Goal: Task Accomplishment & Management: Use online tool/utility

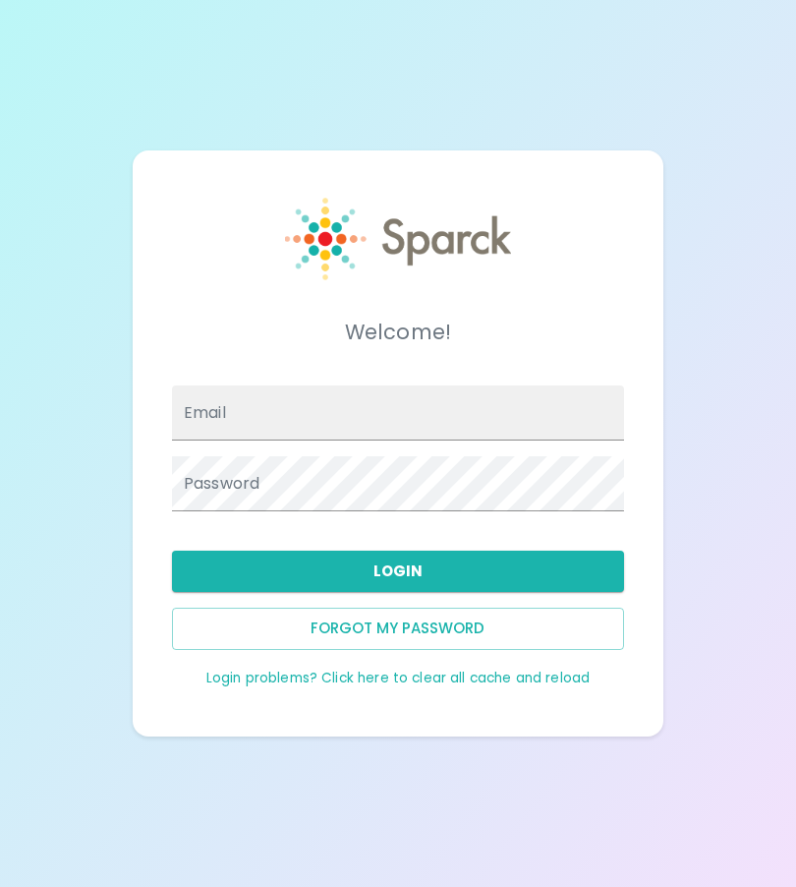
click at [549, 440] on input "Email" at bounding box center [398, 412] width 452 height 55
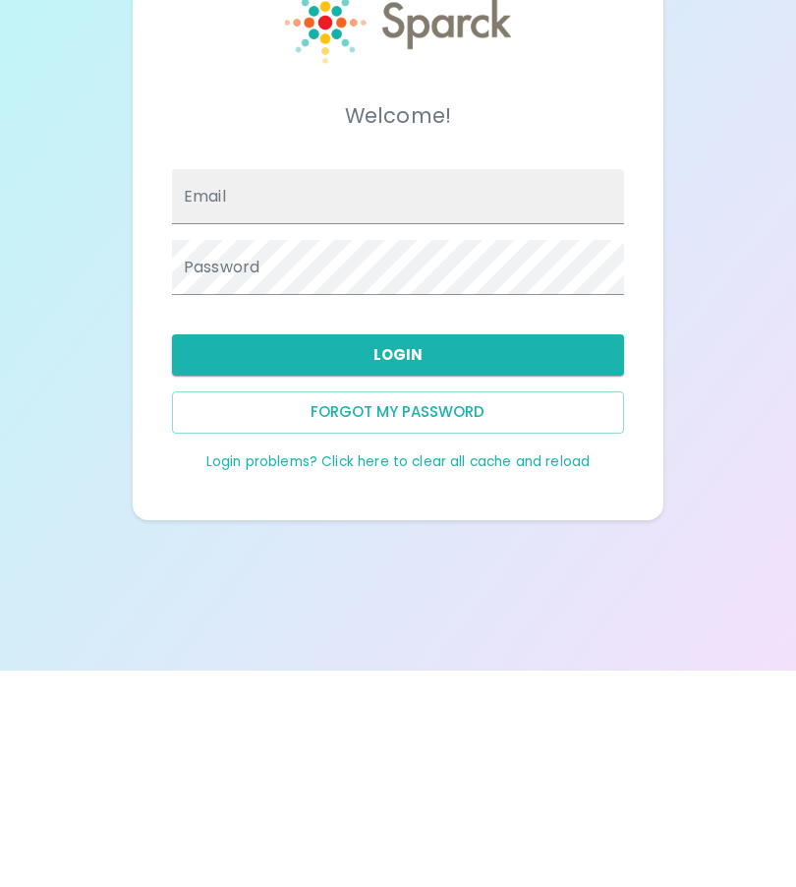
scroll to position [136, 0]
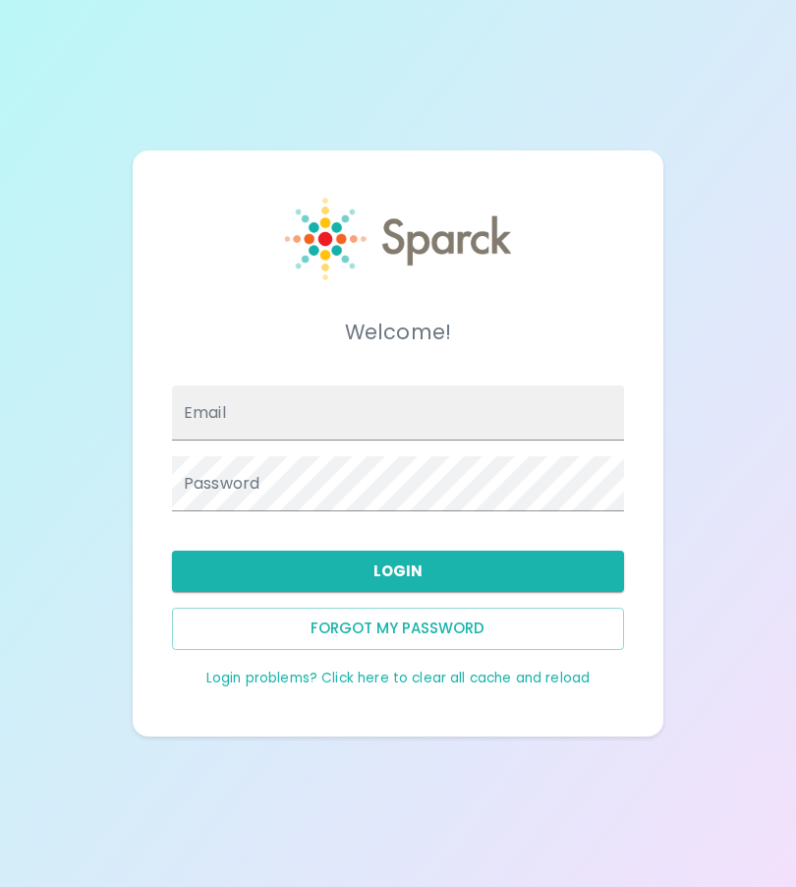
type input "koryeskenazi@theluxergroup.com"
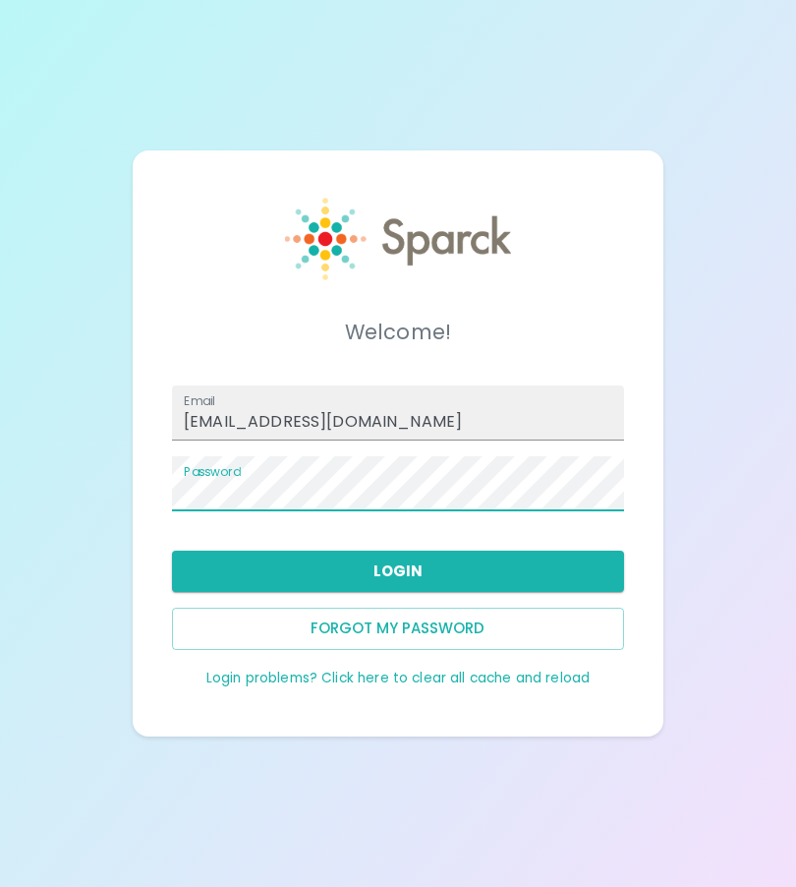
click at [555, 550] on button "Login" at bounding box center [398, 570] width 452 height 41
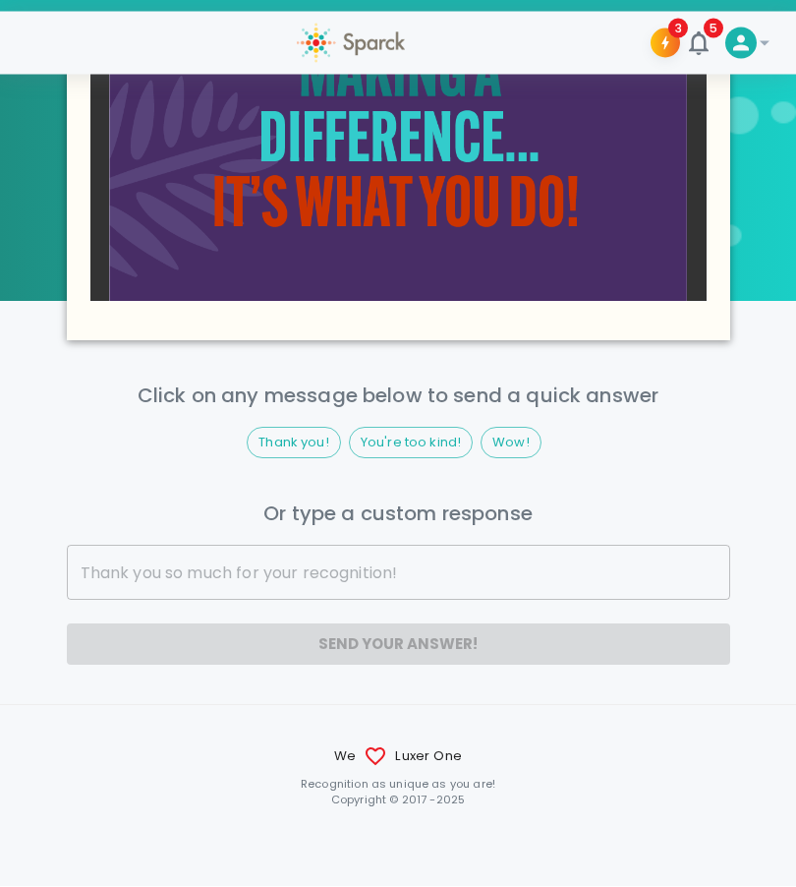
scroll to position [1633, 0]
click at [572, 596] on input "text" at bounding box center [399, 573] width 664 height 55
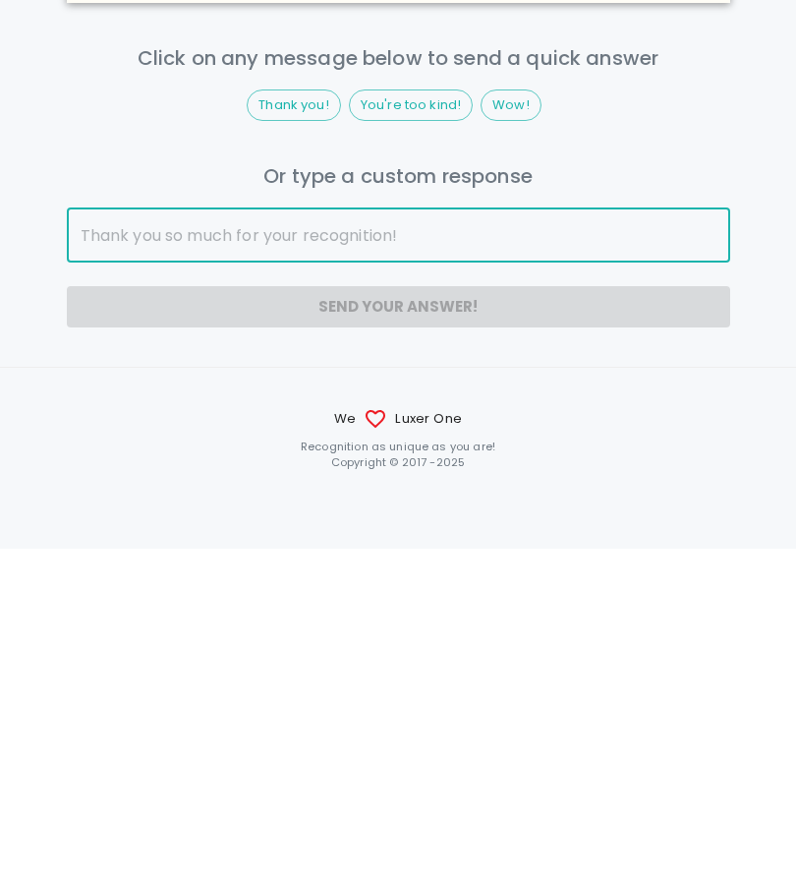
click at [598, 546] on input "text" at bounding box center [399, 573] width 664 height 55
click at [589, 546] on input "text" at bounding box center [399, 573] width 664 height 55
click at [559, 624] on div "Send your answer!" at bounding box center [399, 644] width 664 height 41
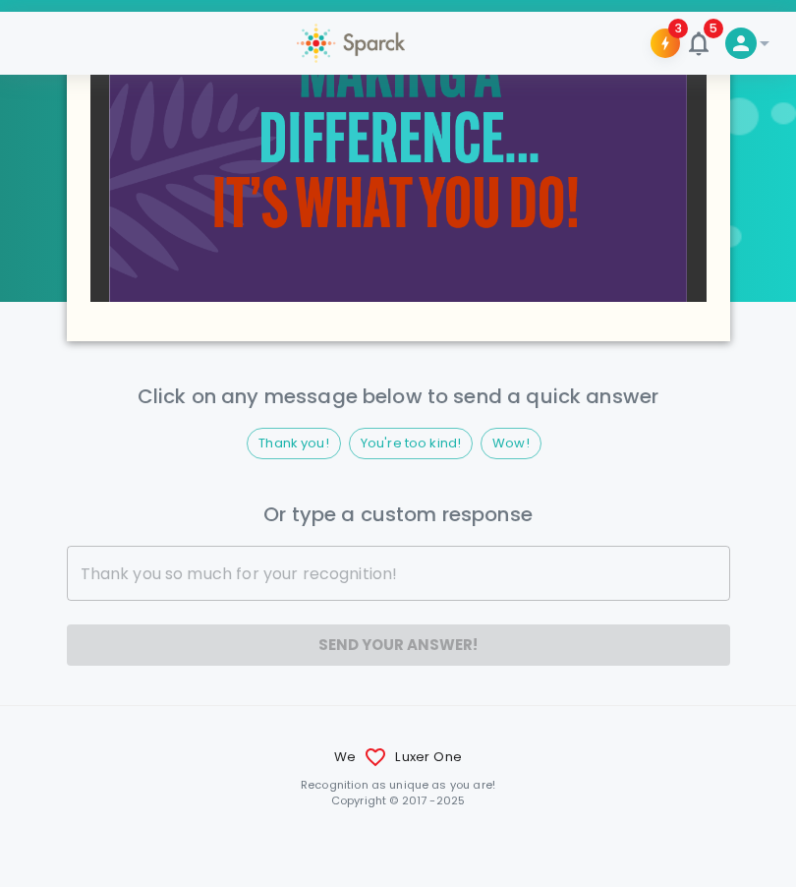
click at [511, 572] on input "text" at bounding box center [399, 573] width 664 height 55
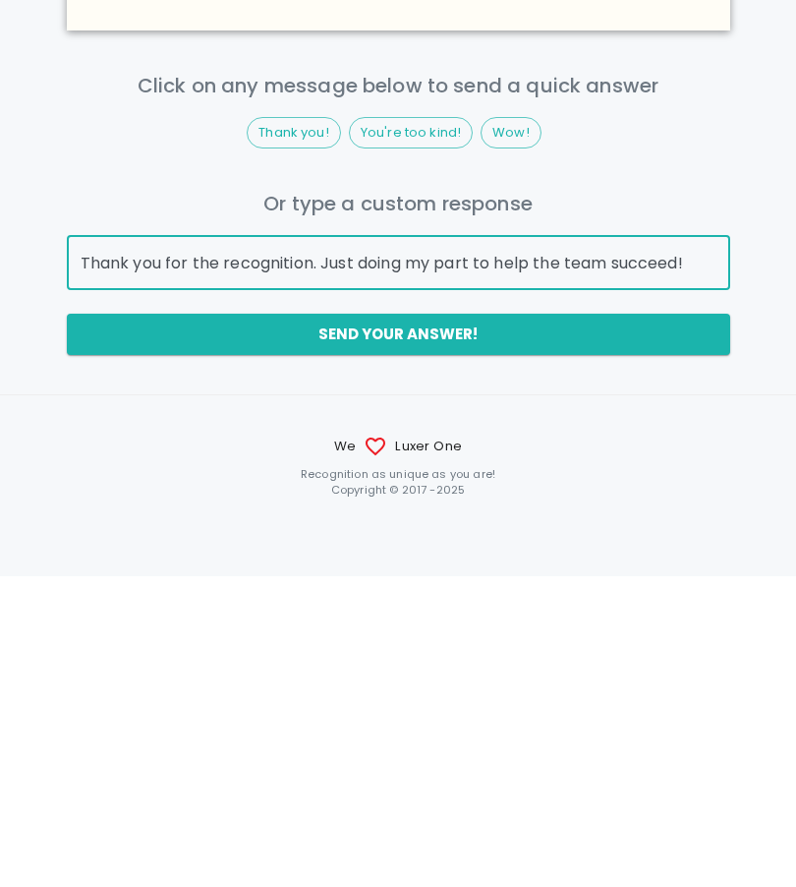
type input "Thank you for the recognition. Just doing my part to help the team succeed!"
click at [643, 624] on button "Send your answer!" at bounding box center [399, 644] width 664 height 41
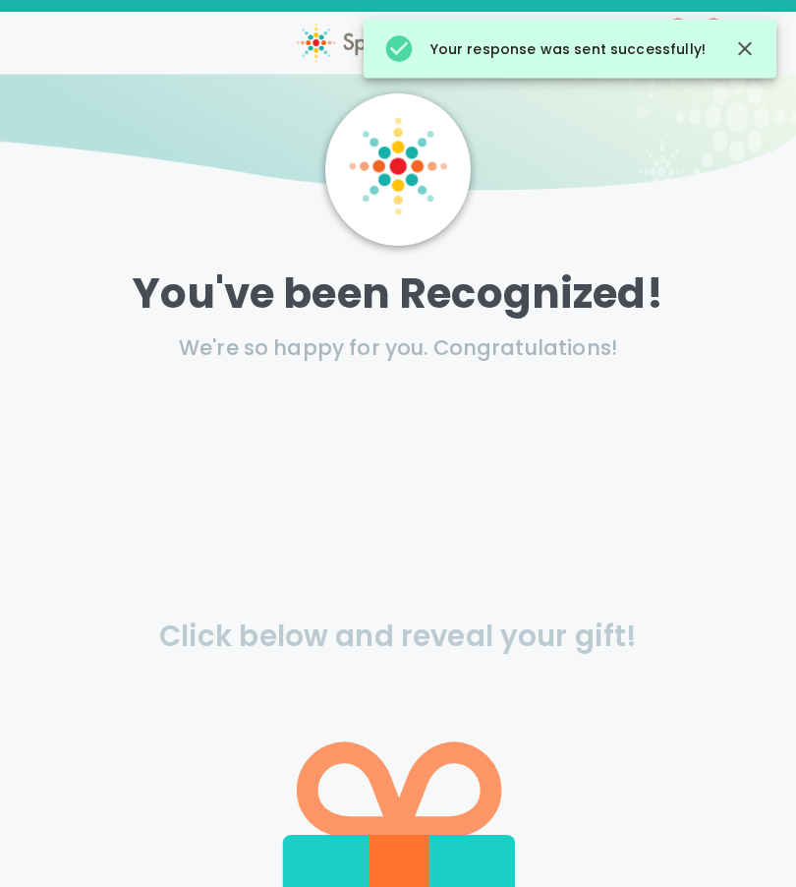
scroll to position [0, 0]
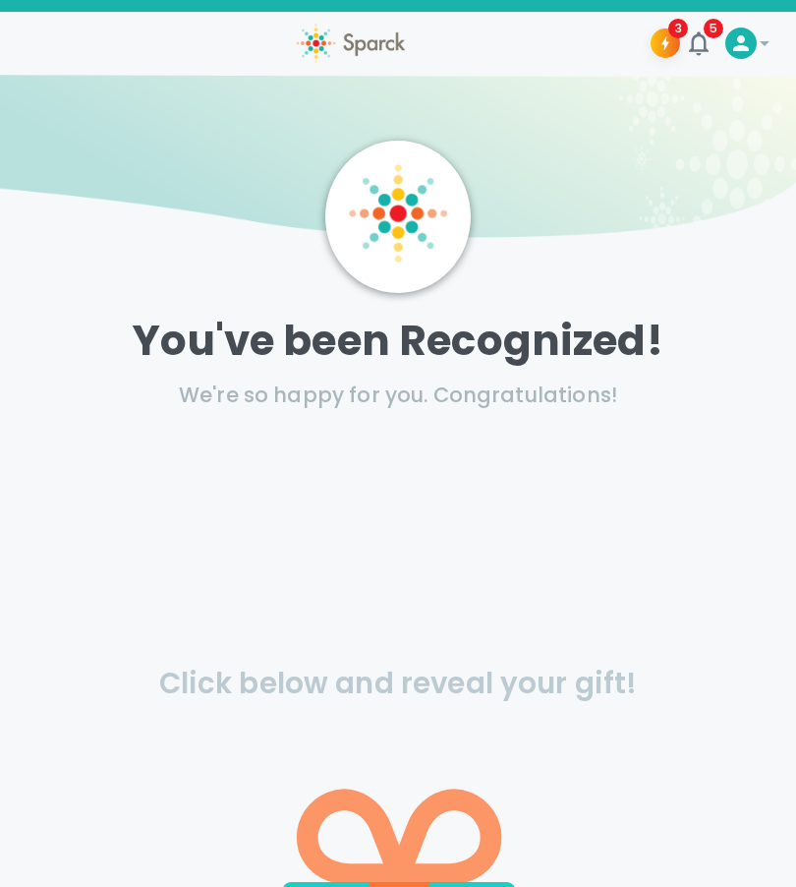
click at [746, 38] on icon at bounding box center [741, 43] width 24 height 24
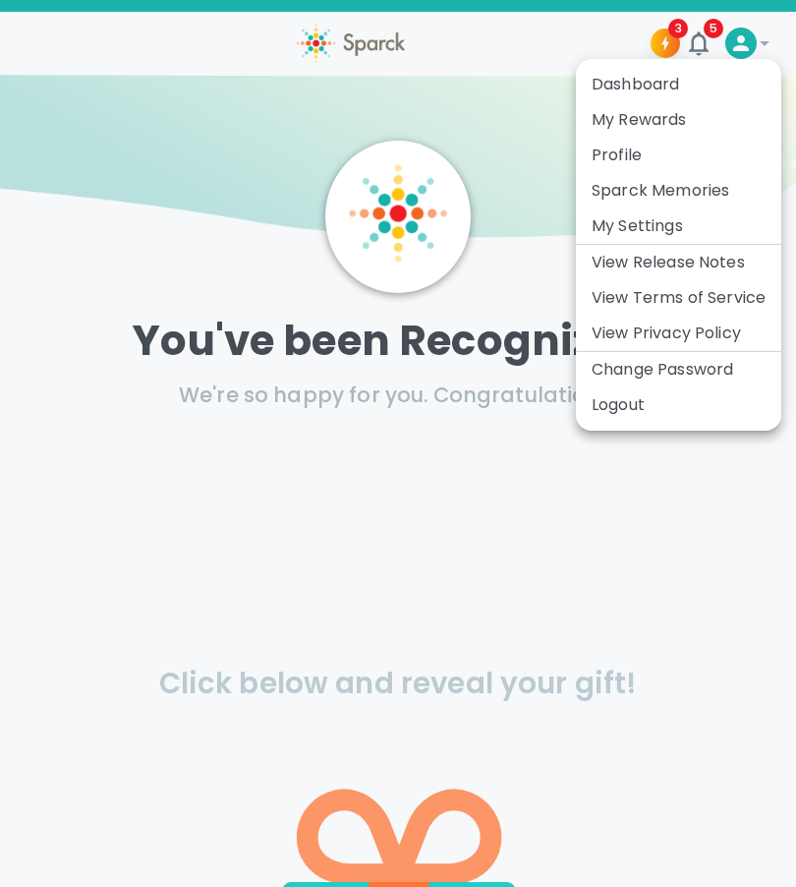
click at [698, 121] on li "My Rewards" at bounding box center [678, 119] width 205 height 35
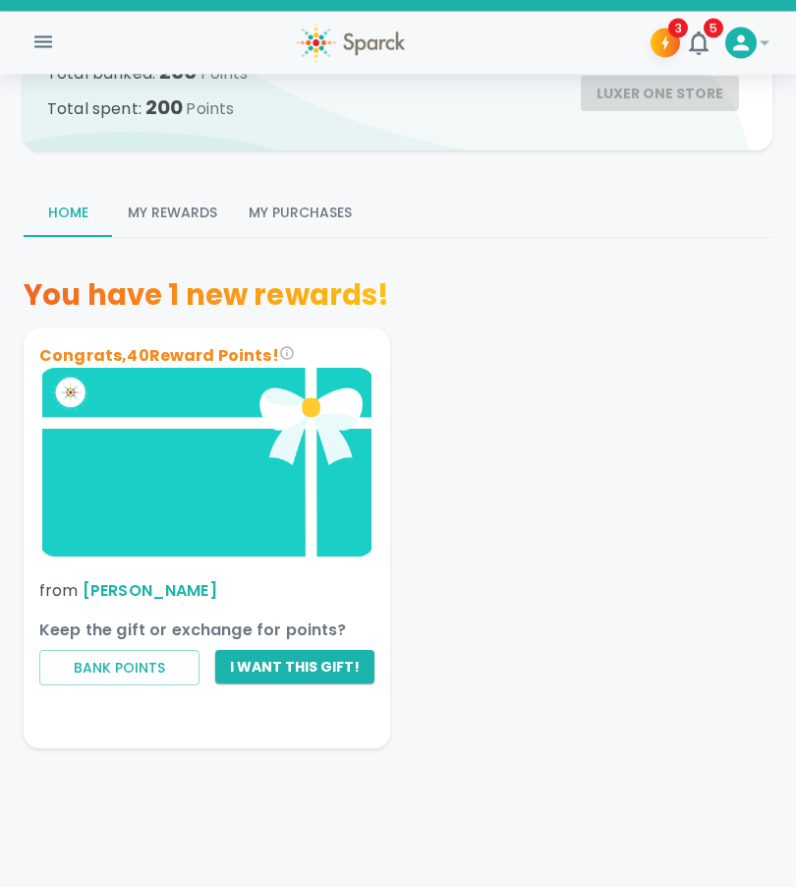
scroll to position [138, 0]
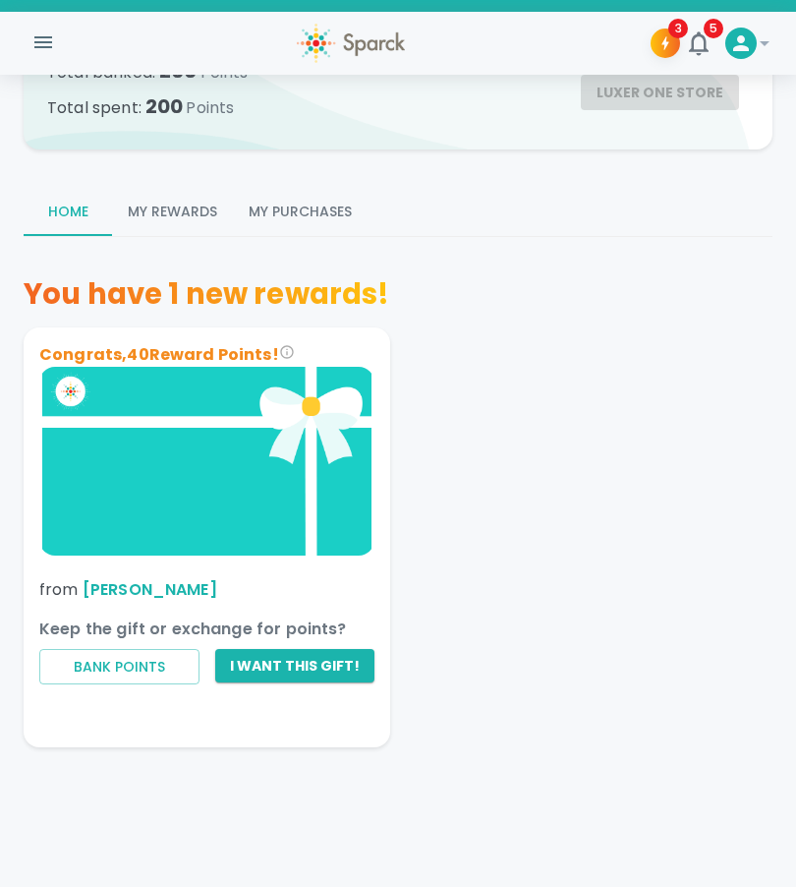
click at [116, 657] on button "Bank Points" at bounding box center [119, 667] width 160 height 36
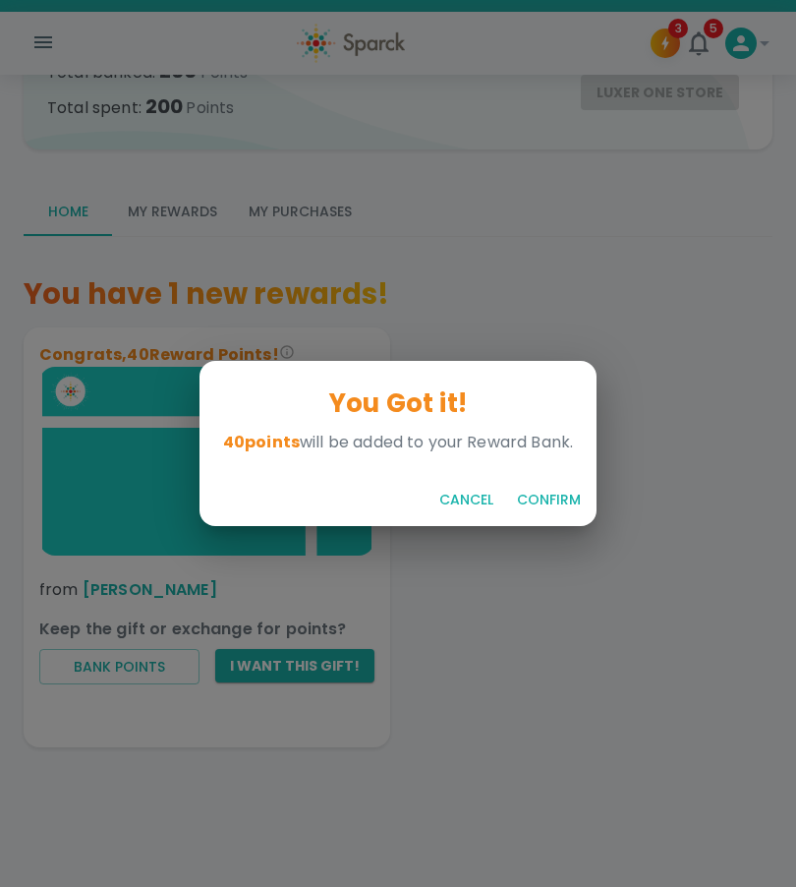
click at [559, 489] on button "Confirm" at bounding box center [549, 500] width 80 height 36
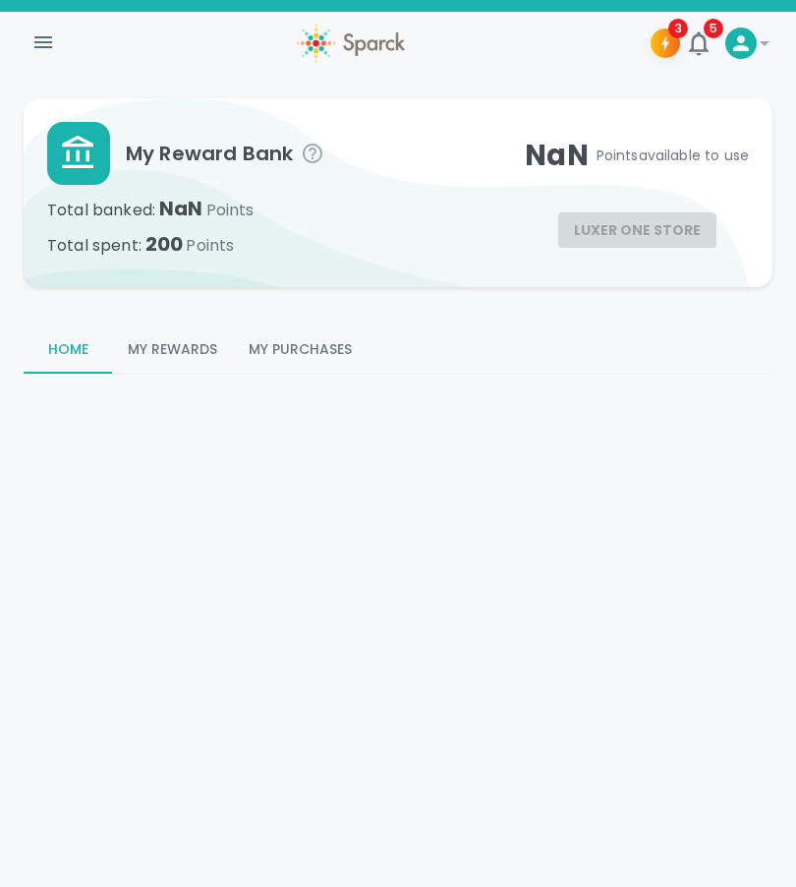
scroll to position [0, 0]
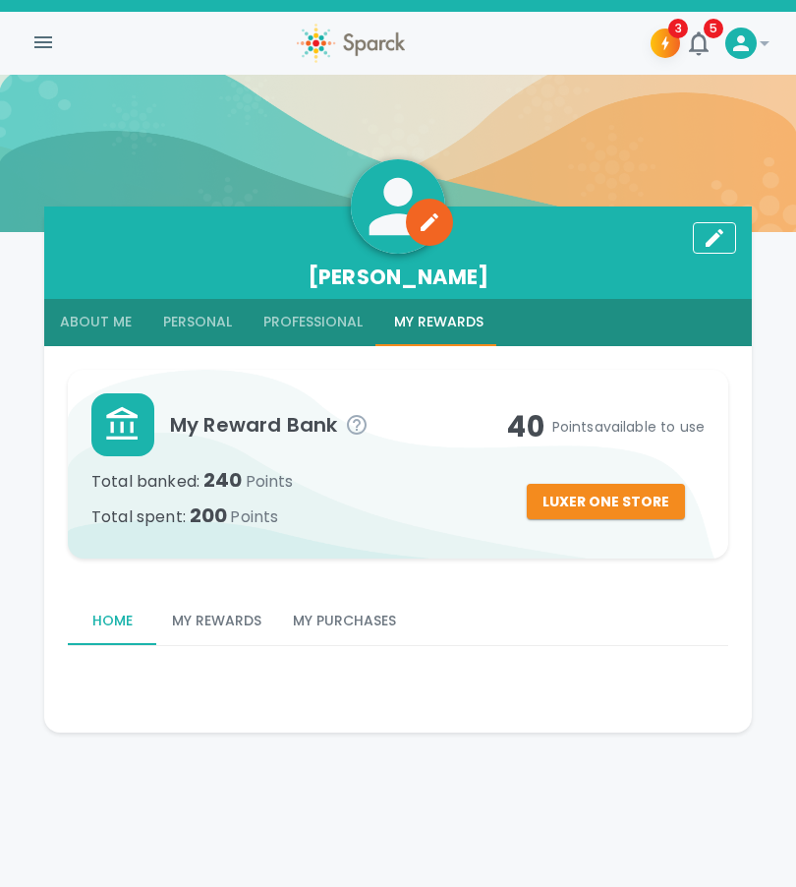
click at [641, 498] on button "Luxer One Store" at bounding box center [606, 502] width 158 height 36
